Goal: Find specific page/section: Find specific page/section

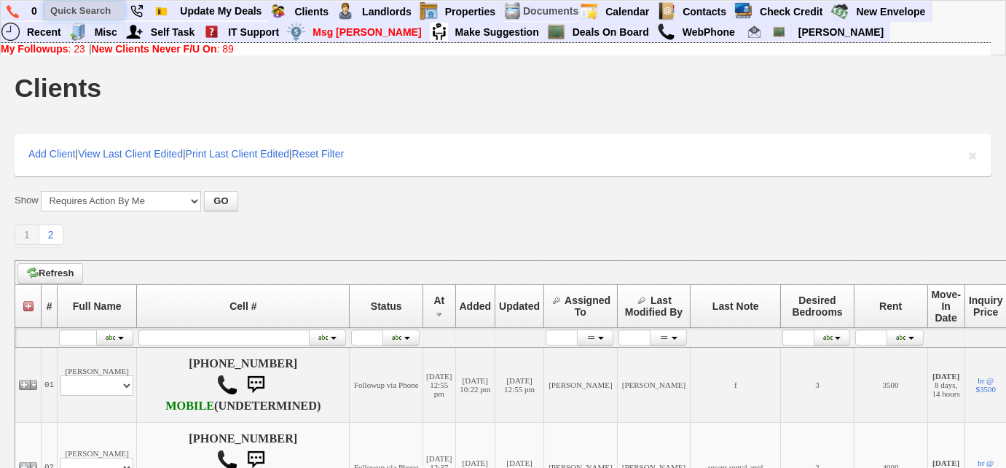
click at [89, 12] on input "text" at bounding box center [84, 10] width 80 height 18
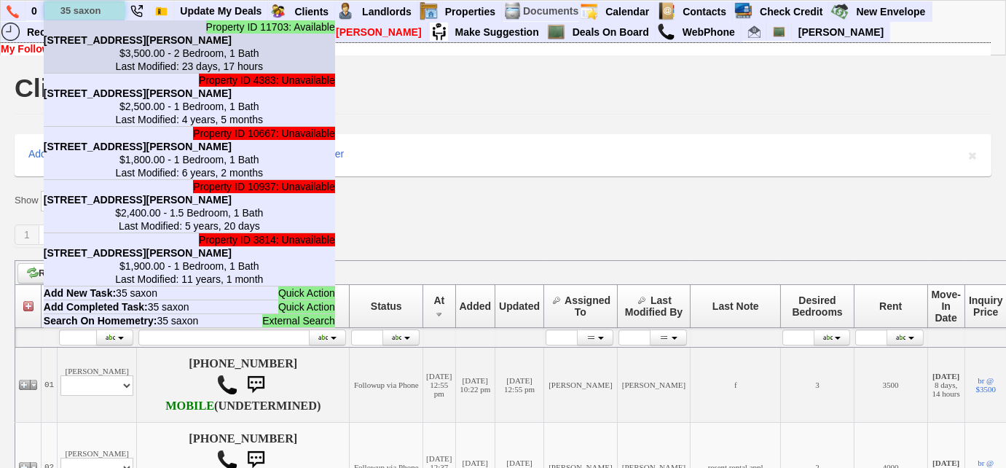
type input "35 saxon"
click at [130, 56] on center "$3,500.00 - 2 Bedroom, 1 Bath Last Modified: 23 days, 17 hours" at bounding box center [189, 60] width 291 height 26
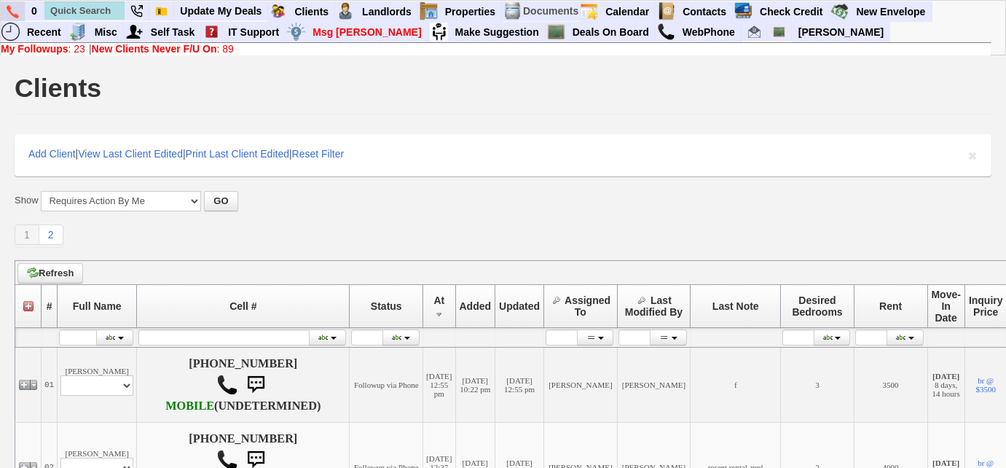
click at [10, 15] on img at bounding box center [13, 11] width 12 height 13
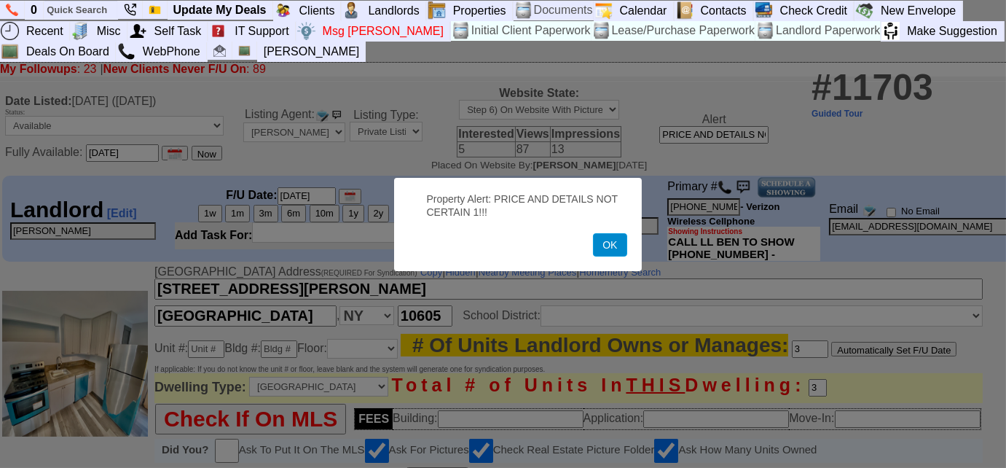
click at [619, 243] on button "OK" at bounding box center [610, 244] width 34 height 23
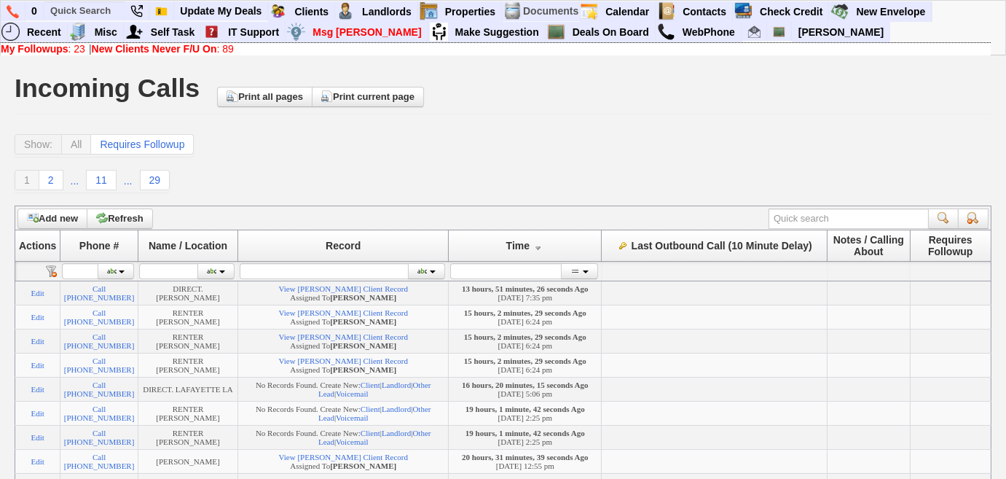
click at [118, 51] on b "New Clients Never F/U On" at bounding box center [154, 49] width 125 height 12
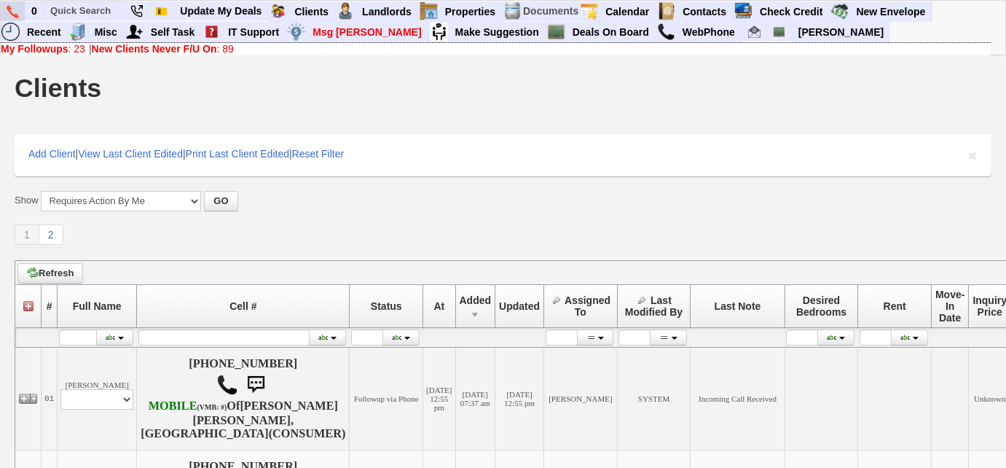
click at [9, 9] on img at bounding box center [13, 11] width 12 height 13
